Goal: Transaction & Acquisition: Obtain resource

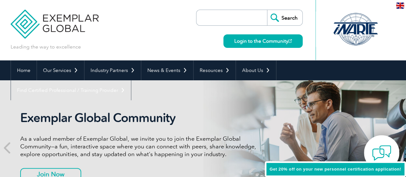
click at [385, 150] on img at bounding box center [381, 152] width 19 height 19
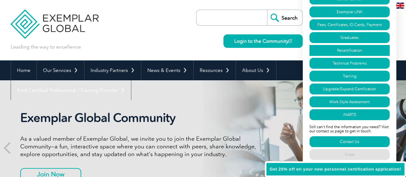
click at [348, 49] on link "Recertification" at bounding box center [350, 50] width 80 height 11
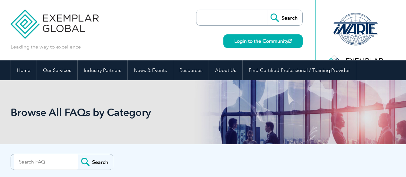
scroll to position [2003, 0]
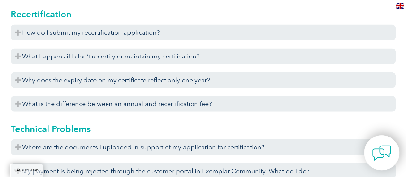
click at [389, 151] on img at bounding box center [381, 152] width 19 height 19
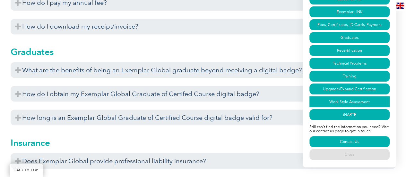
scroll to position [1786, 0]
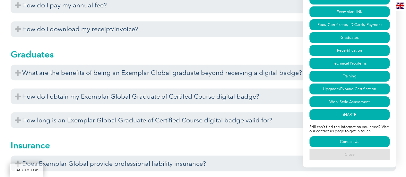
click at [354, 154] on link "Close" at bounding box center [350, 154] width 80 height 11
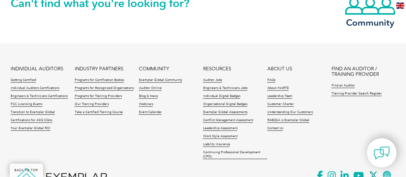
scroll to position [2602, 0]
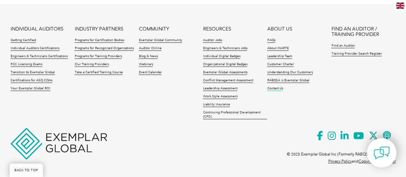
click at [281, 88] on link "Contact Us" at bounding box center [275, 88] width 16 height 4
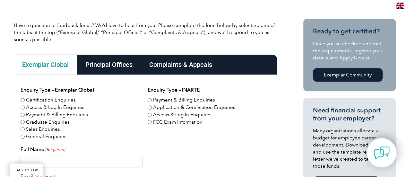
scroll to position [145, 0]
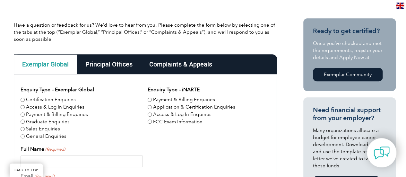
click at [121, 65] on div "Principal Offices" at bounding box center [109, 64] width 64 height 20
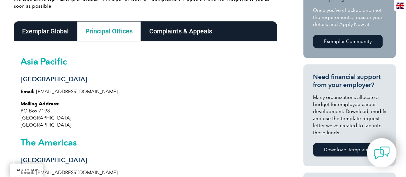
scroll to position [179, 0]
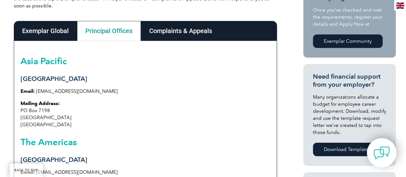
click at [63, 33] on div "Exemplar Global" at bounding box center [45, 31] width 63 height 20
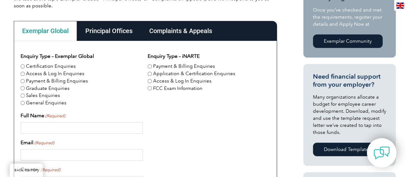
click at [24, 67] on input "Certification Enquiries" at bounding box center [23, 66] width 4 height 4
radio input "true"
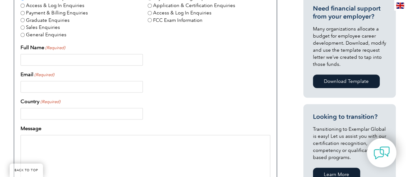
scroll to position [249, 0]
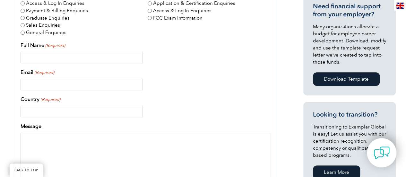
click at [88, 57] on input "Full Name (Required)" at bounding box center [82, 58] width 122 height 12
type input "Ranjeet Choudahry"
click at [72, 84] on input "Email (Required)" at bounding box center [82, 85] width 122 height 12
type input "ranjeetchoudhary06@gmail.com"
click at [76, 111] on input "Country (Required)" at bounding box center [82, 112] width 122 height 12
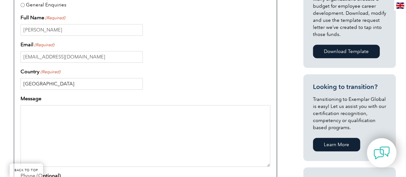
scroll to position [277, 0]
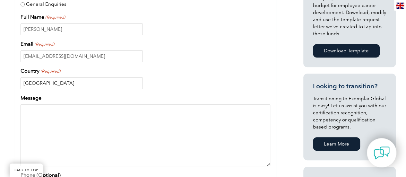
type input "India"
click at [76, 112] on textarea "Message" at bounding box center [146, 135] width 250 height 62
paste textarea "Dear Exemplar Global Team, I am interested in enrolling for the ISO 9001 Lead A…"
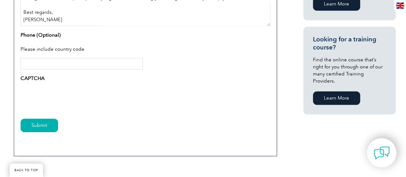
scroll to position [419, 0]
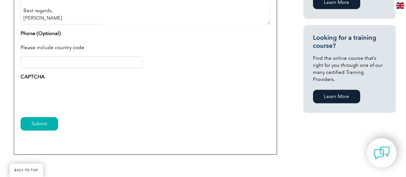
type textarea "Dear Exemplar Global Team, I am interested in enrolling for the ISO 9001 Lead A…"
click at [57, 60] on input "Phone (Optional)" at bounding box center [82, 62] width 122 height 12
type input "396125"
click at [48, 120] on input "Submit" at bounding box center [40, 123] width 38 height 13
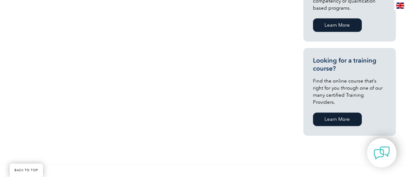
scroll to position [396, 0]
click at [347, 112] on link "Learn More" at bounding box center [337, 118] width 49 height 13
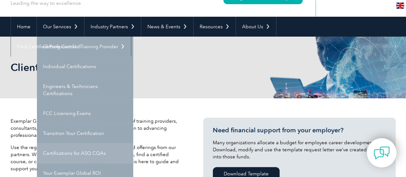
scroll to position [39, 0]
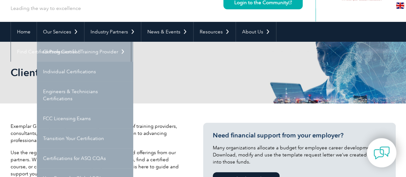
click at [77, 49] on link "Getting Certified" at bounding box center [85, 52] width 96 height 20
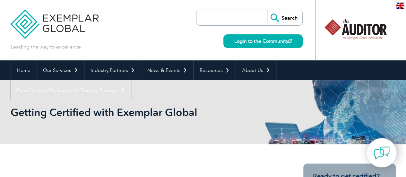
click at [225, 20] on input "search" at bounding box center [233, 17] width 67 height 15
type input "Training [PERSON_NAME]"
click at [267, 10] on input "Search" at bounding box center [284, 17] width 35 height 15
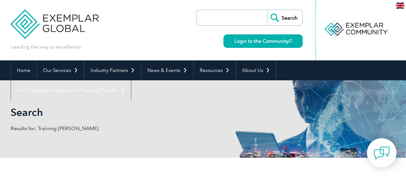
click at [234, 18] on input "search" at bounding box center [233, 17] width 67 height 15
type input "x"
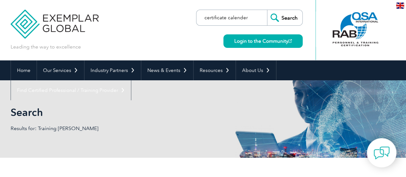
type input "certificate calender"
click at [267, 10] on input "Search" at bounding box center [284, 17] width 35 height 15
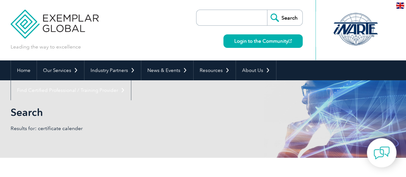
drag, startPoint x: 0, startPoint y: 0, endPoint x: 222, endPoint y: 18, distance: 222.4
click at [222, 18] on input "search" at bounding box center [233, 17] width 67 height 15
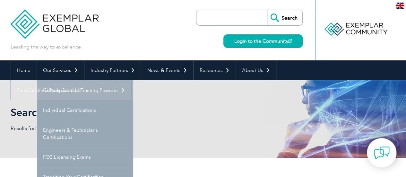
click at [75, 88] on link "Getting Certified" at bounding box center [85, 90] width 96 height 20
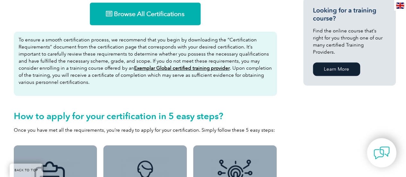
scroll to position [446, 0]
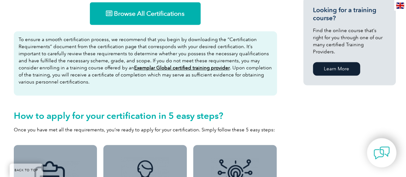
click at [171, 65] on u "Exemplar Global certified training provider" at bounding box center [182, 68] width 96 height 6
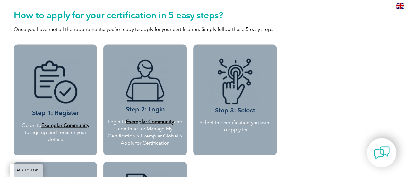
scroll to position [549, 0]
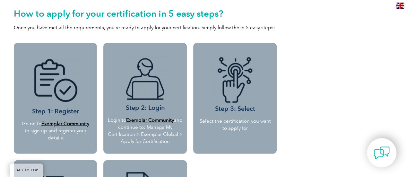
click at [75, 124] on b "Exemplar Community" at bounding box center [65, 123] width 48 height 6
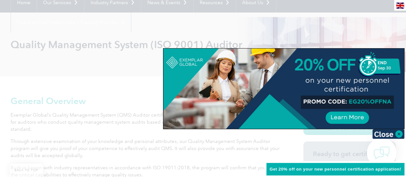
scroll to position [68, 0]
click at [399, 134] on img at bounding box center [389, 134] width 32 height 10
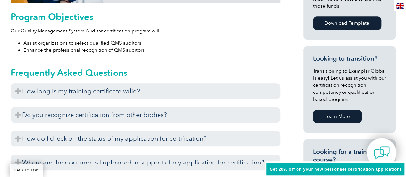
scroll to position [354, 0]
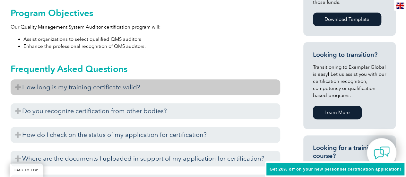
click at [270, 86] on h3 "How long is my training certificate valid?" at bounding box center [146, 87] width 270 height 16
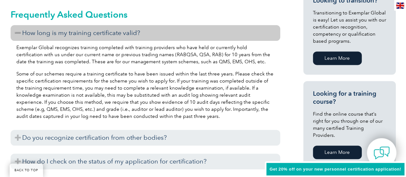
scroll to position [410, 0]
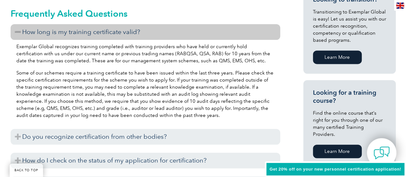
click at [212, 116] on p "Some of our schemes require a training certificate to have been issued within t…" at bounding box center [145, 93] width 258 height 49
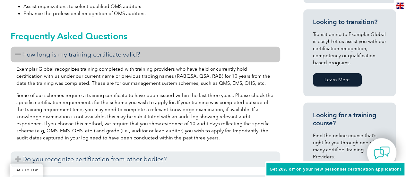
scroll to position [387, 0]
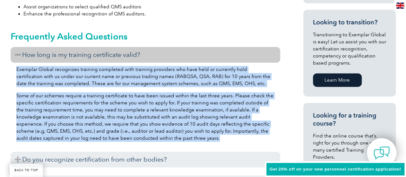
drag, startPoint x: 17, startPoint y: 69, endPoint x: 164, endPoint y: 138, distance: 162.8
click at [164, 138] on div "Exemplar Global recognizes training completed with training providers who have …" at bounding box center [146, 105] width 270 height 84
copy div "Exemplar Global recognizes training completed with training providers who have …"
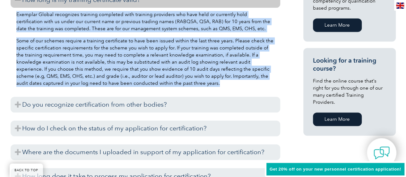
scroll to position [443, 0]
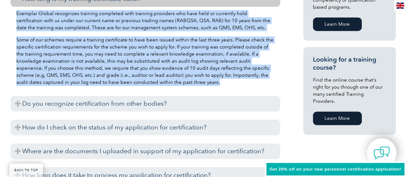
click at [188, 85] on p "Some of our schemes require a training certificate to have been issued within t…" at bounding box center [145, 60] width 258 height 49
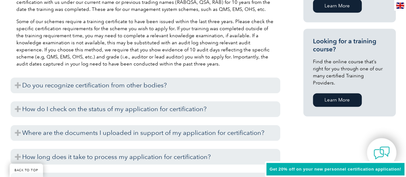
scroll to position [462, 0]
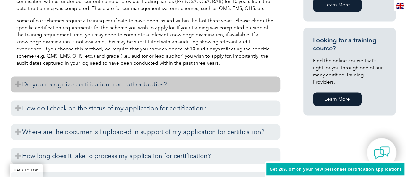
click at [198, 79] on h3 "Do you recognize certification from other bodies?" at bounding box center [146, 84] width 270 height 16
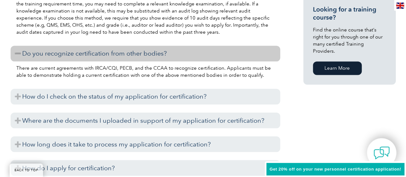
scroll to position [493, 0]
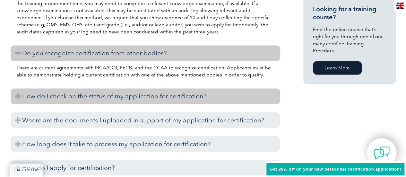
click at [199, 94] on h3 "How do I check on the status of my application for certification?" at bounding box center [146, 96] width 270 height 16
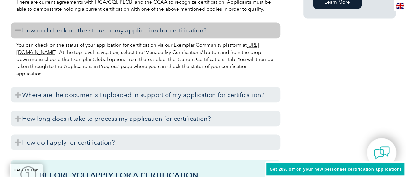
scroll to position [560, 0]
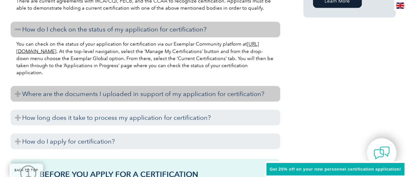
click at [204, 98] on h3 "Where are the documents I uploaded in support of my application for certificati…" at bounding box center [146, 94] width 270 height 16
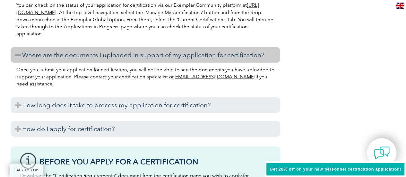
scroll to position [600, 0]
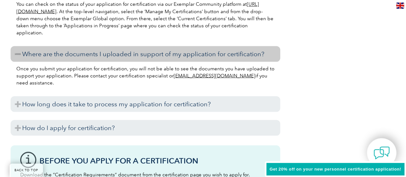
click at [212, 102] on h3 "How long does it take to process my application for certification?" at bounding box center [146, 104] width 270 height 16
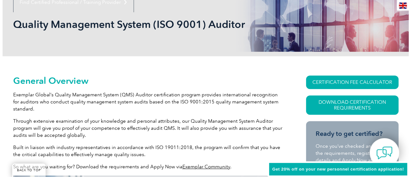
scroll to position [88, 0]
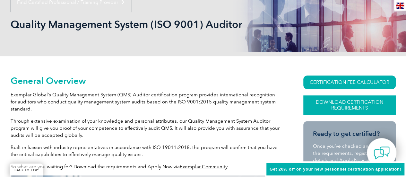
click at [333, 106] on link "Download Certification Requirements" at bounding box center [350, 104] width 93 height 19
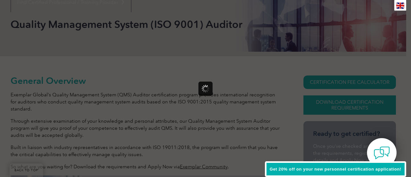
scroll to position [0, 0]
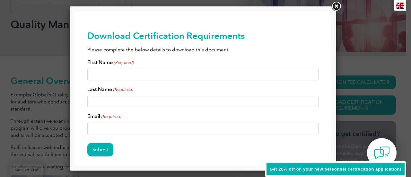
click at [169, 73] on input "First Name (Required)" at bounding box center [202, 75] width 231 height 12
type input "[PERSON_NAME]"
type input "choudhary"
click at [124, 132] on input "Email (Required)" at bounding box center [202, 129] width 231 height 12
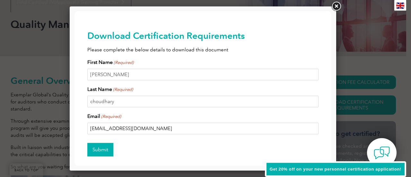
type input "[EMAIL_ADDRESS][DOMAIN_NAME]"
click at [105, 151] on input "Submit" at bounding box center [100, 149] width 26 height 13
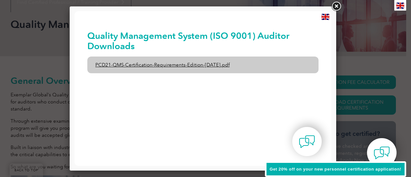
click at [183, 65] on link "PCD21-QMS-Certification-Requirements-Edition-[DATE].pdf" at bounding box center [202, 65] width 231 height 17
